Goal: Transaction & Acquisition: Purchase product/service

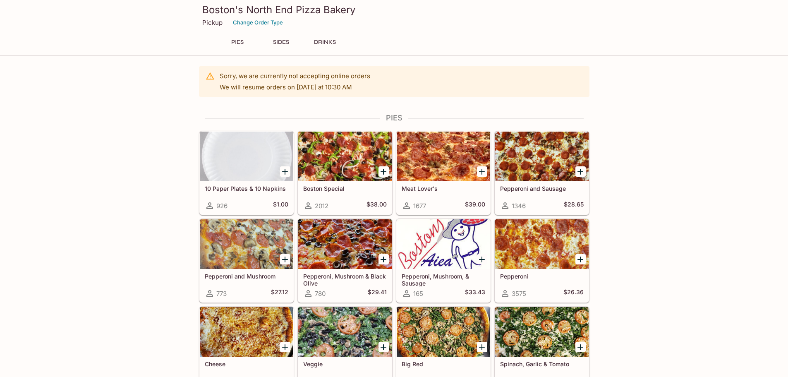
click at [286, 173] on icon "Add 10 Paper Plates & 10 Napkins" at bounding box center [285, 172] width 10 height 10
click at [286, 171] on button "1" at bounding box center [285, 171] width 10 height 10
click at [287, 173] on button "2" at bounding box center [285, 171] width 10 height 10
click at [580, 260] on icon "Add Pepperoni" at bounding box center [581, 259] width 6 height 6
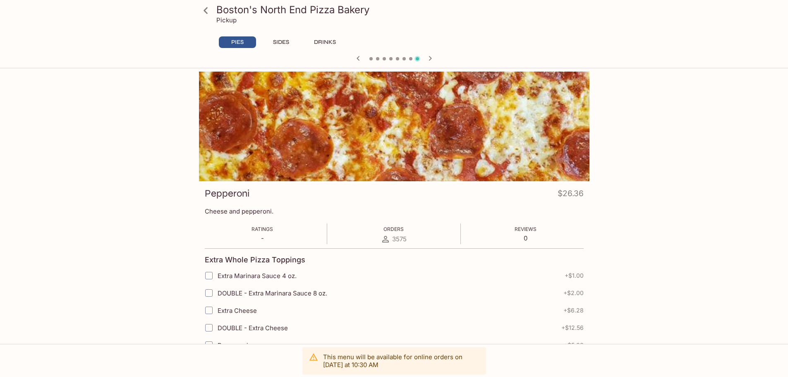
click at [278, 43] on button "SIDES" at bounding box center [281, 42] width 37 height 12
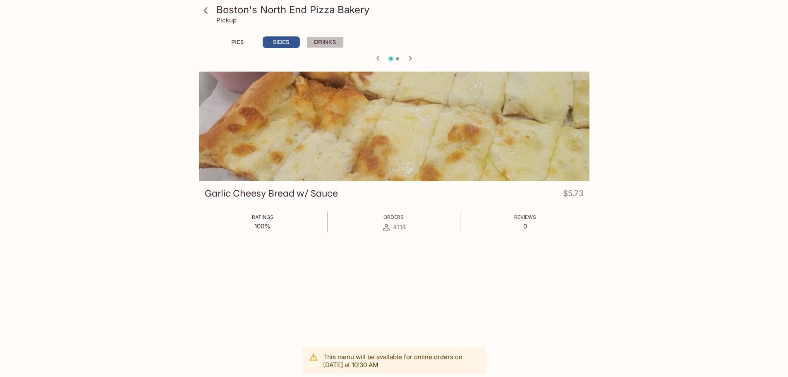
click at [329, 40] on button "DRINKS" at bounding box center [325, 42] width 37 height 12
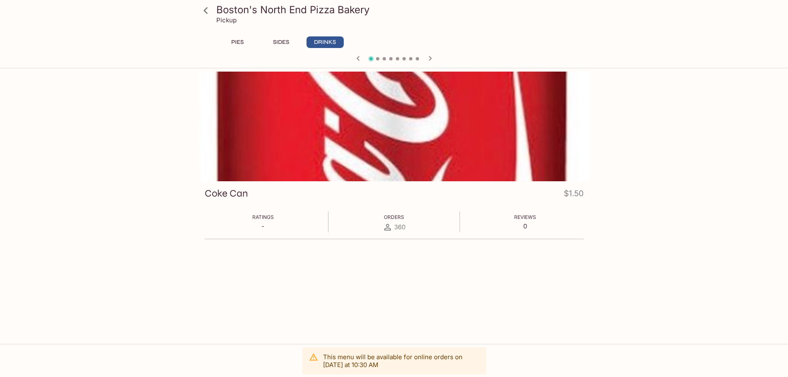
click at [244, 43] on button "PIES" at bounding box center [237, 42] width 37 height 12
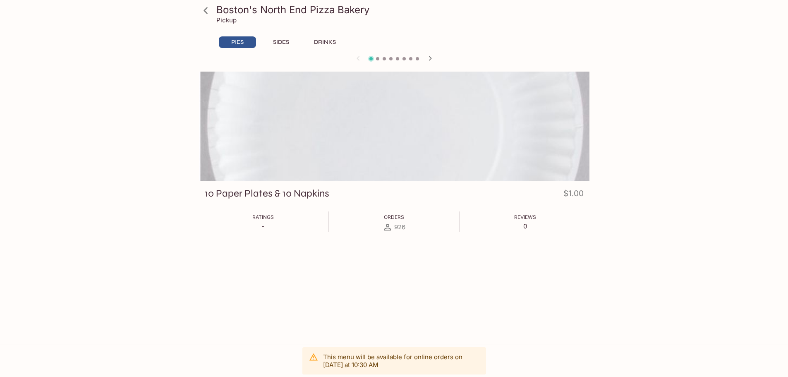
click at [378, 57] on div at bounding box center [394, 59] width 397 height 12
click at [432, 56] on icon "button" at bounding box center [430, 58] width 10 height 10
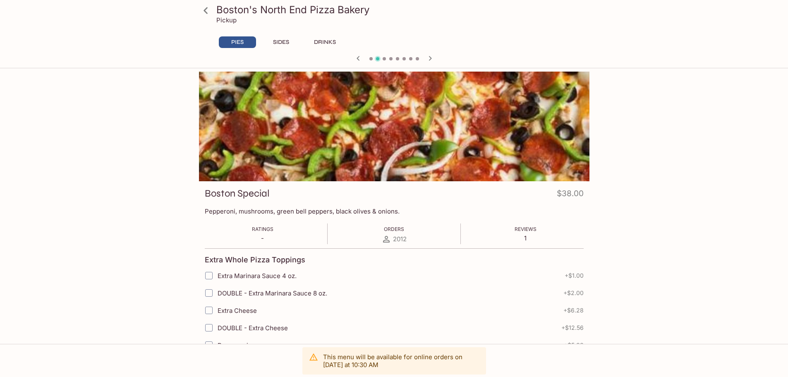
click at [234, 43] on button "PIES" at bounding box center [237, 42] width 37 height 12
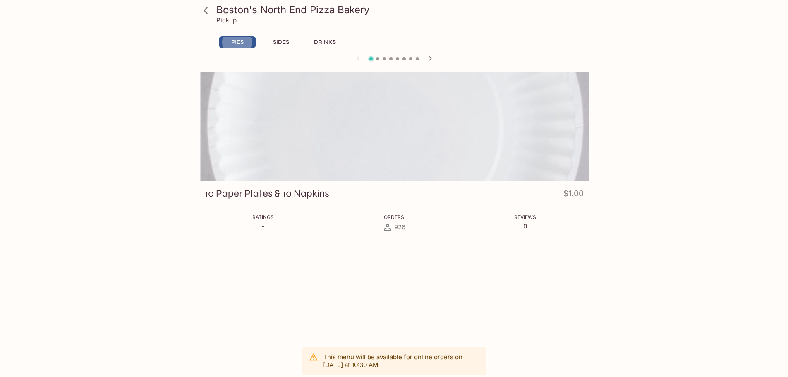
click at [235, 43] on button "PIES" at bounding box center [237, 42] width 37 height 12
click at [206, 8] on icon at bounding box center [206, 10] width 4 height 7
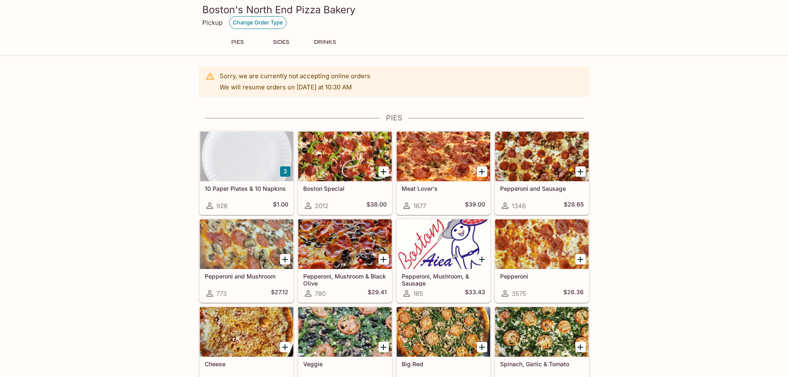
click at [263, 24] on button "Change Order Type" at bounding box center [258, 22] width 58 height 13
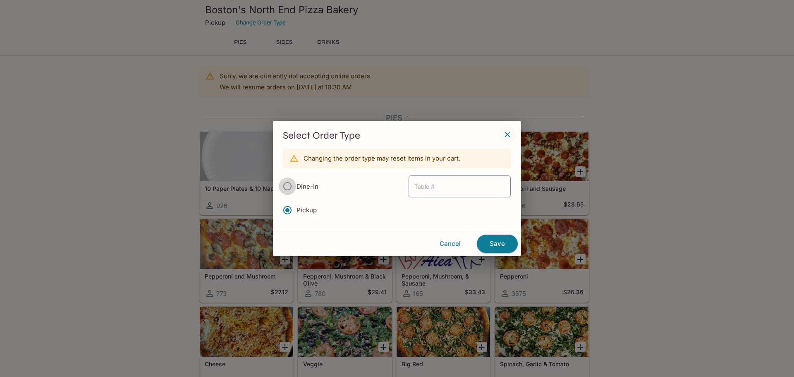
click at [287, 186] on input "Dine-In" at bounding box center [287, 185] width 17 height 17
radio input "true"
click at [455, 244] on button "Cancel" at bounding box center [450, 243] width 47 height 17
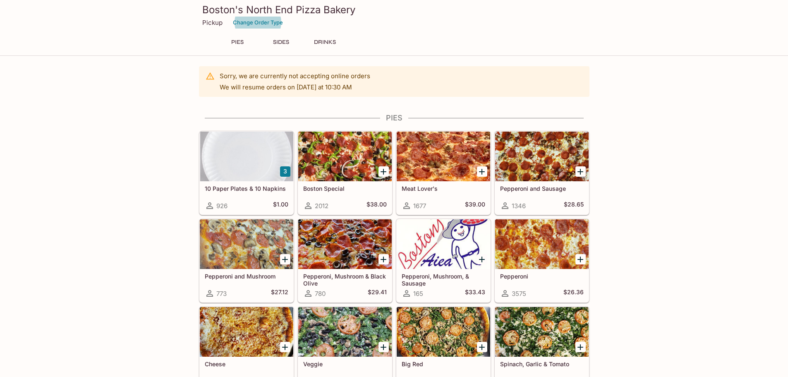
click at [442, 163] on div at bounding box center [443, 157] width 93 height 50
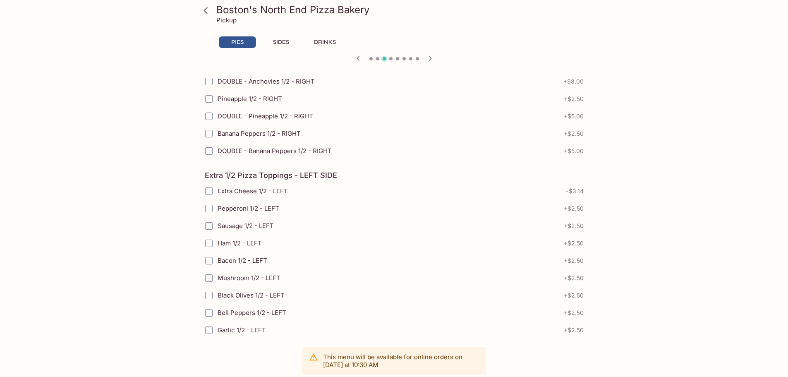
scroll to position [1723, 0]
